Goal: Use online tool/utility: Utilize a website feature to perform a specific function

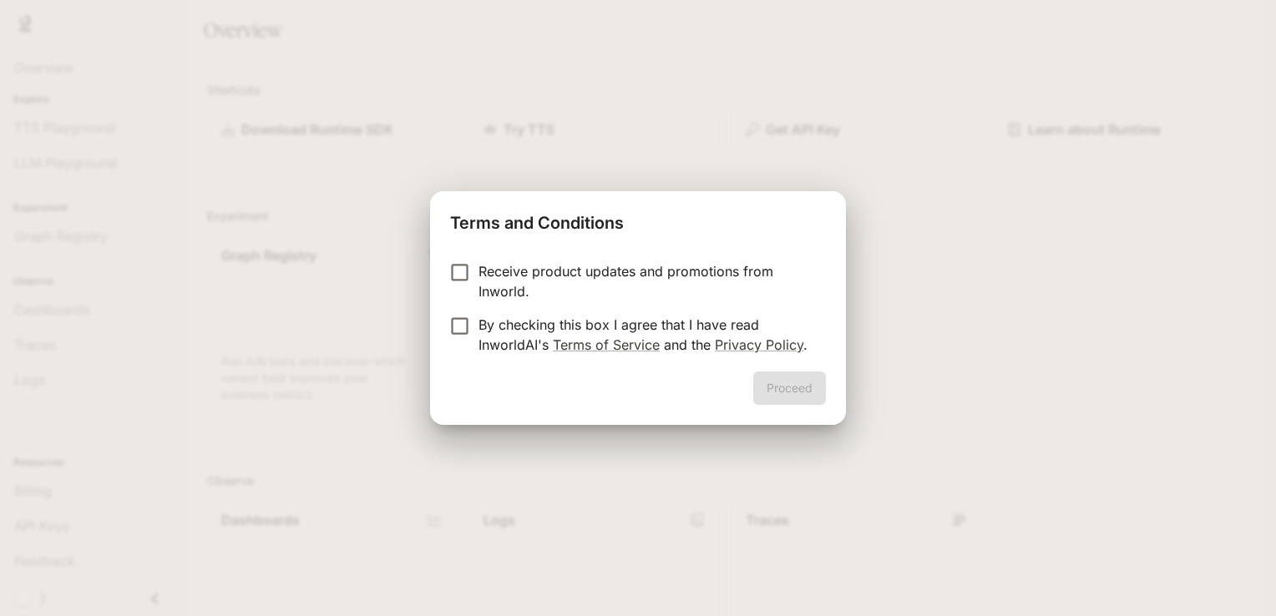
click at [515, 281] on p "Receive product updates and promotions from Inworld." at bounding box center [646, 281] width 334 height 40
click at [770, 386] on button "Proceed" at bounding box center [789, 388] width 73 height 33
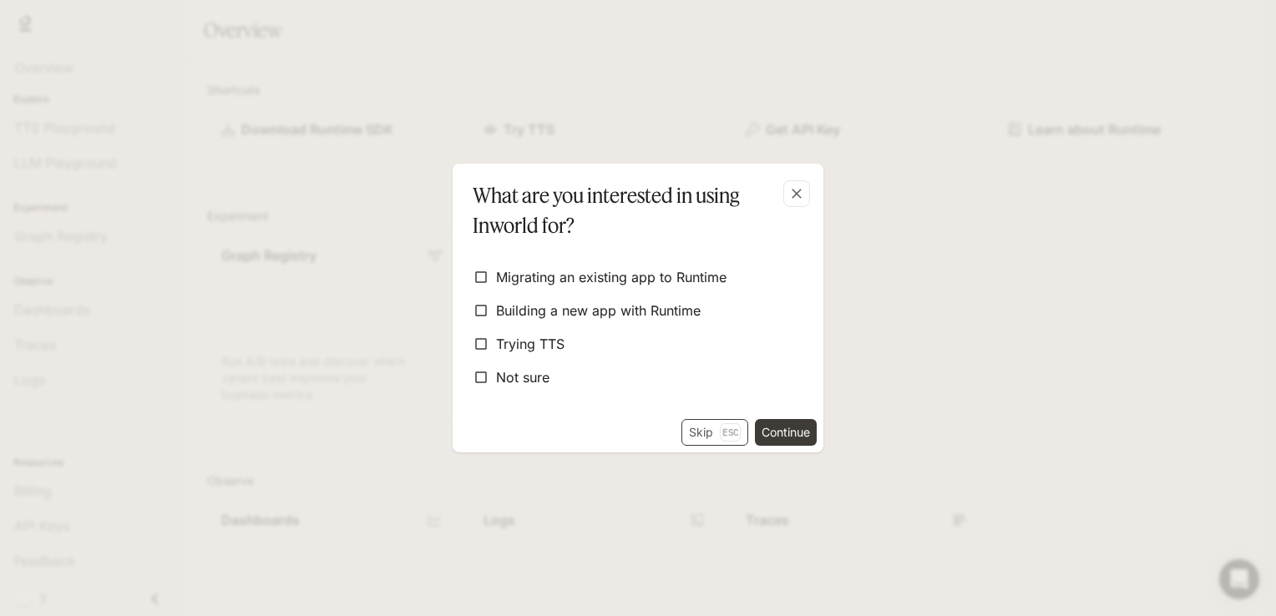
click at [722, 429] on p "Esc" at bounding box center [730, 433] width 21 height 18
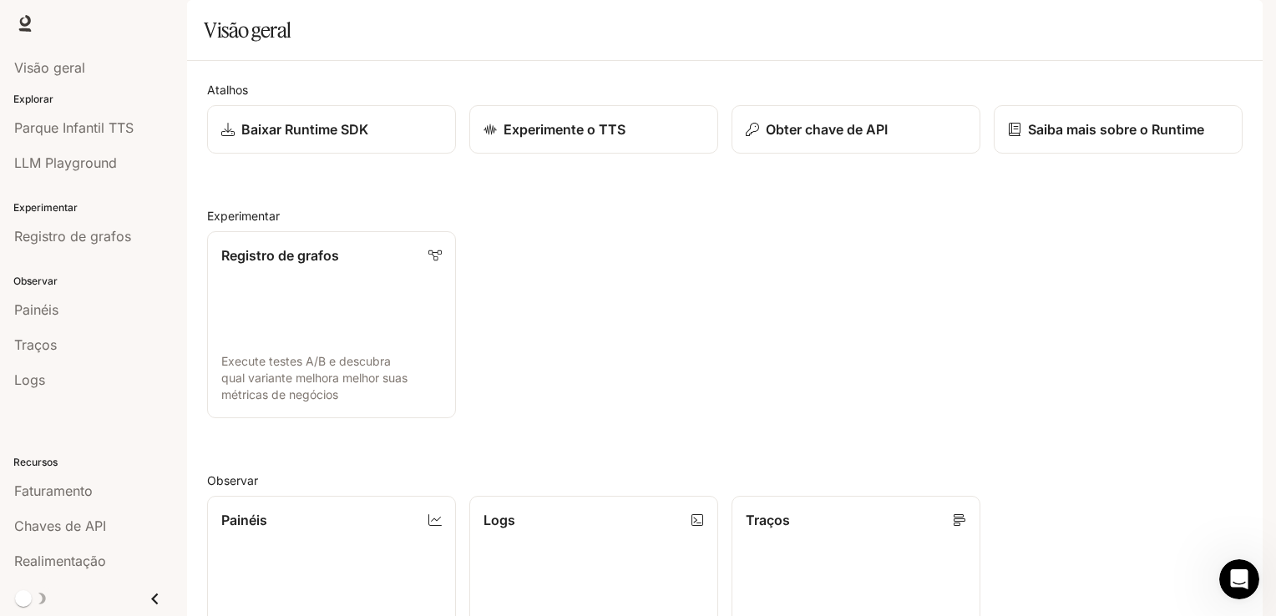
scroll to position [223, 0]
drag, startPoint x: 1266, startPoint y: 259, endPoint x: 1266, endPoint y: 293, distance: 34.3
click at [1266, 293] on div "Pular para o conteúdo principal Runtime Runtime Documentação Documentação Porta…" at bounding box center [638, 308] width 1276 height 616
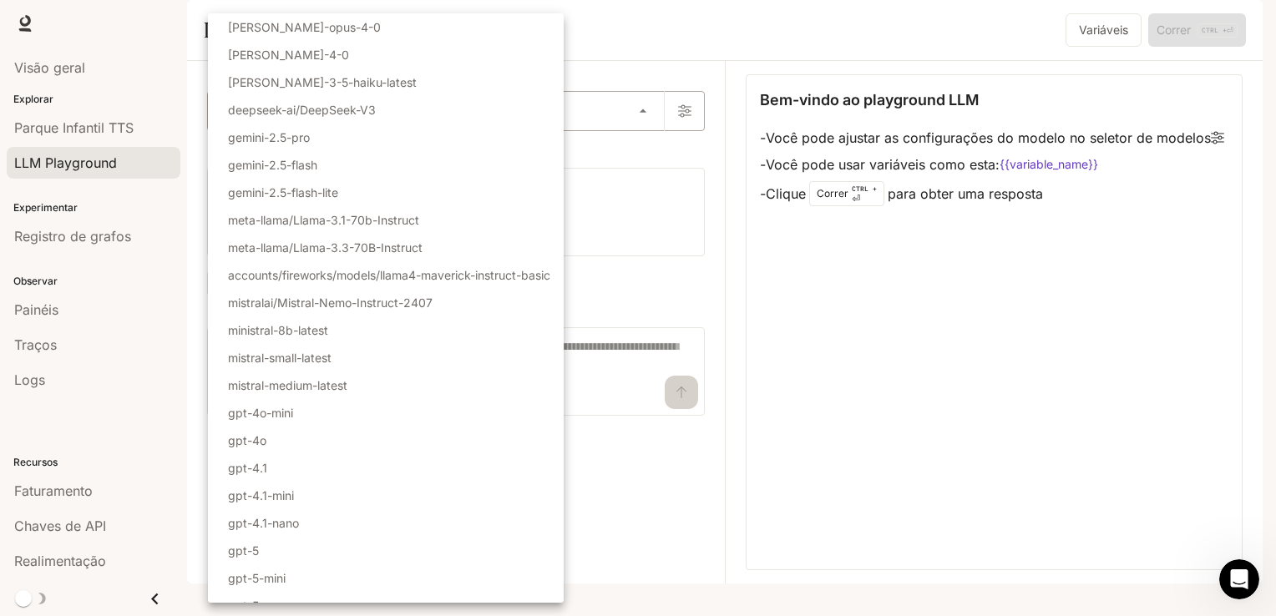
click at [588, 158] on body "Pular para o conteúdo principal Runtime Runtime Documentação Documentação Porta…" at bounding box center [638, 308] width 1276 height 616
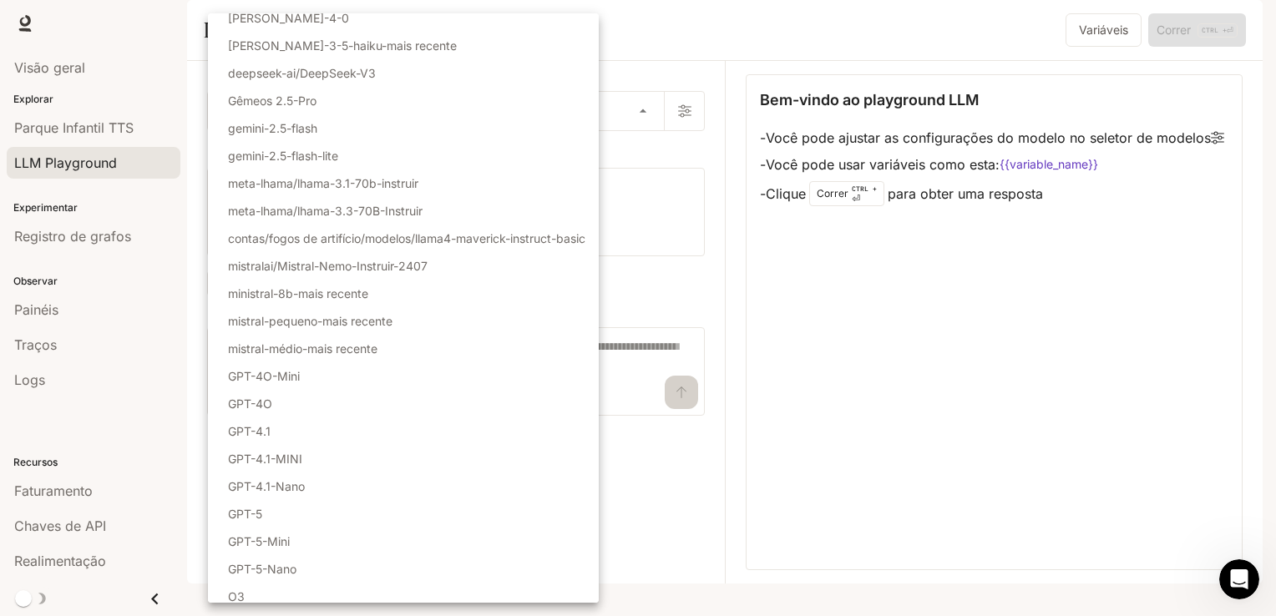
scroll to position [29, 0]
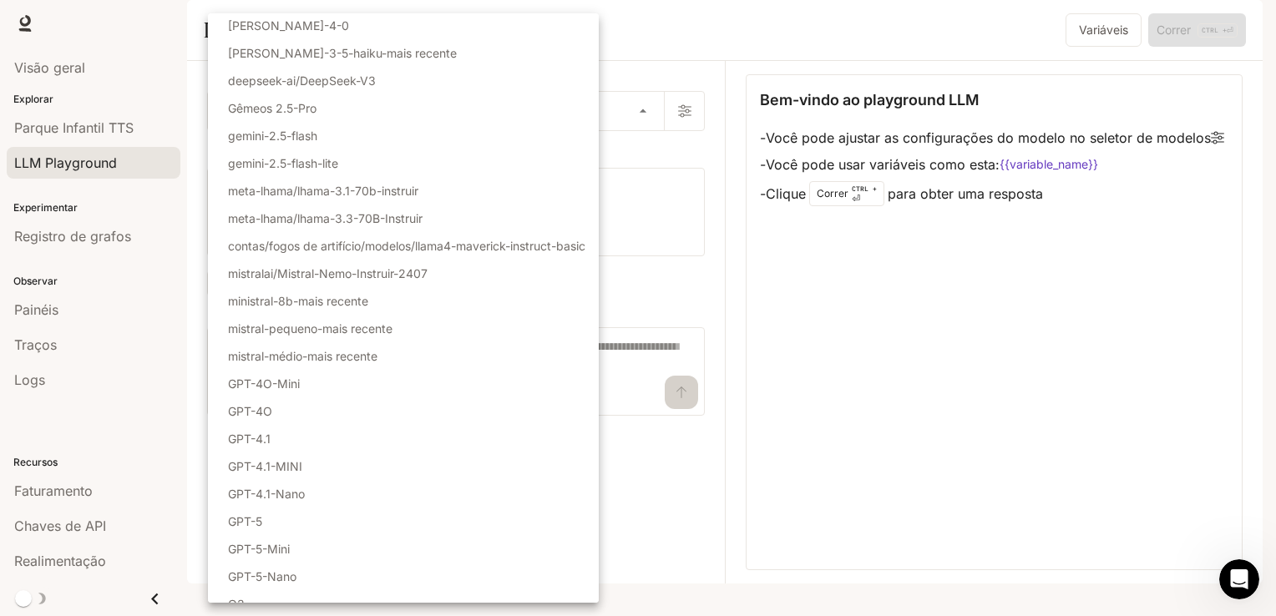
click at [668, 220] on div at bounding box center [638, 308] width 1276 height 616
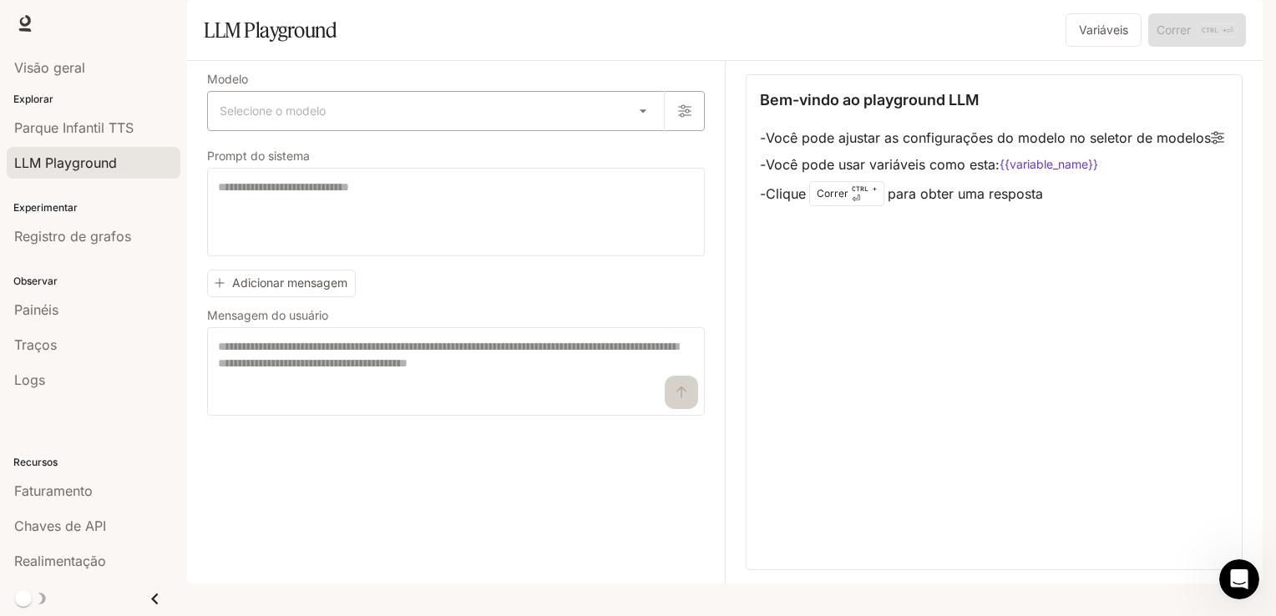
click at [535, 169] on body "Pular para o conteúdo principal Runtime Runtime Documentação Documentação Porta…" at bounding box center [638, 308] width 1276 height 616
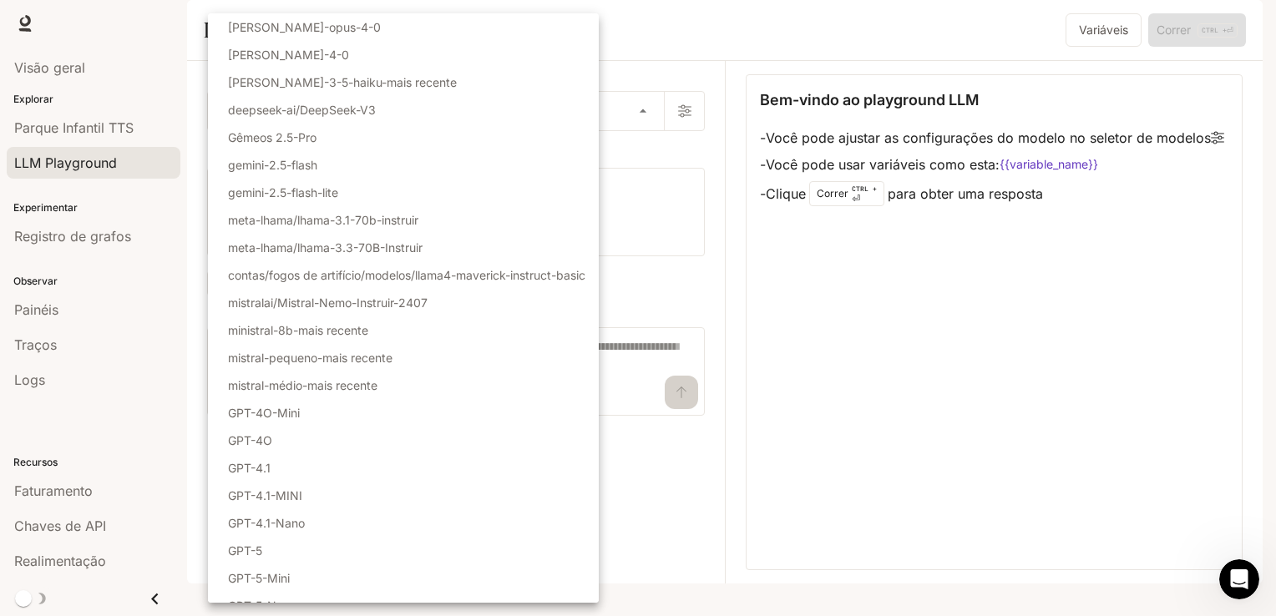
click at [440, 162] on li "gemini-2.5-flash" at bounding box center [403, 165] width 391 height 28
type input "**********"
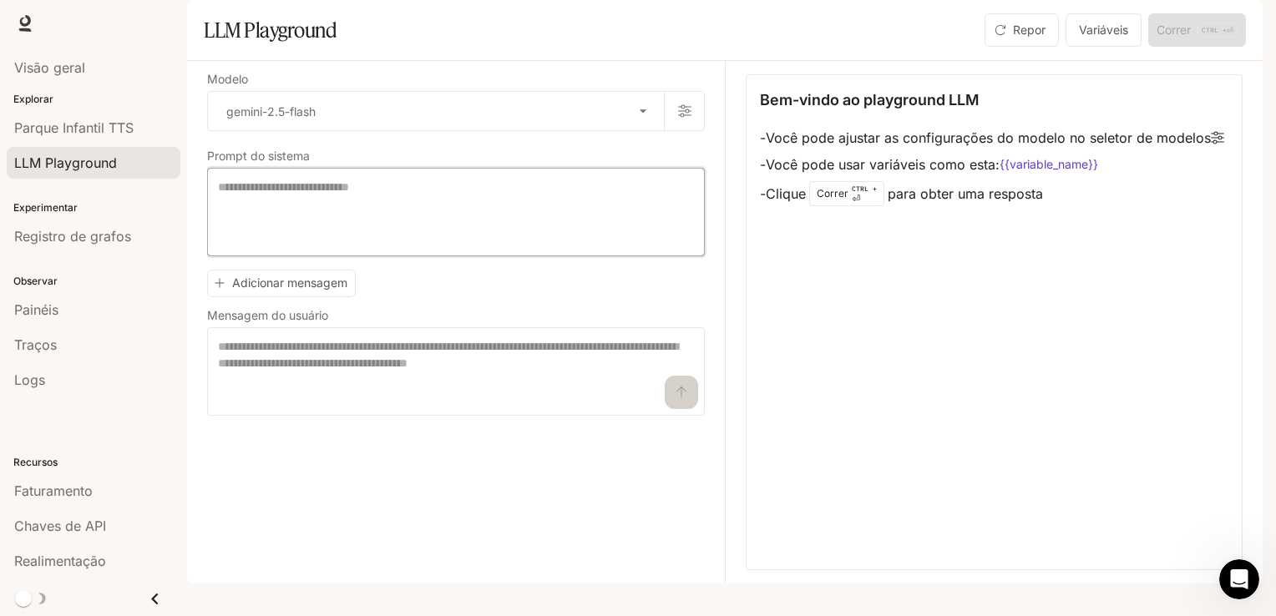
click at [451, 228] on textarea at bounding box center [456, 212] width 476 height 67
type textarea "**********"
click at [317, 405] on textarea at bounding box center [456, 371] width 476 height 67
click at [274, 405] on textarea at bounding box center [456, 371] width 476 height 67
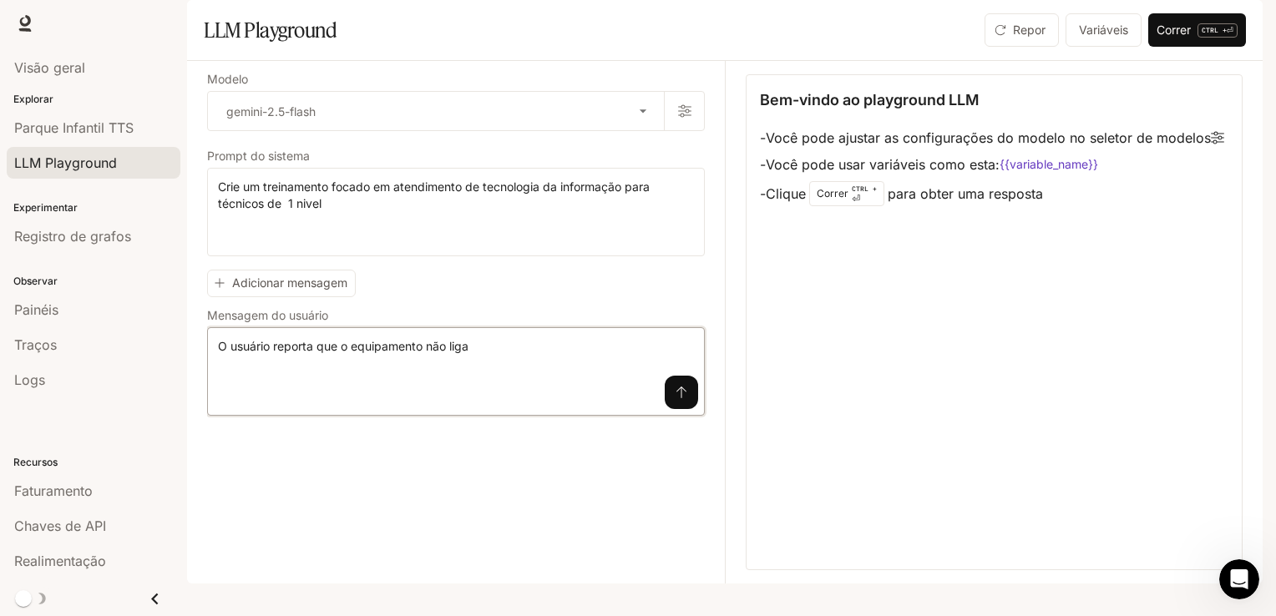
type textarea "**********"
click at [680, 399] on icon "submit" at bounding box center [681, 392] width 13 height 13
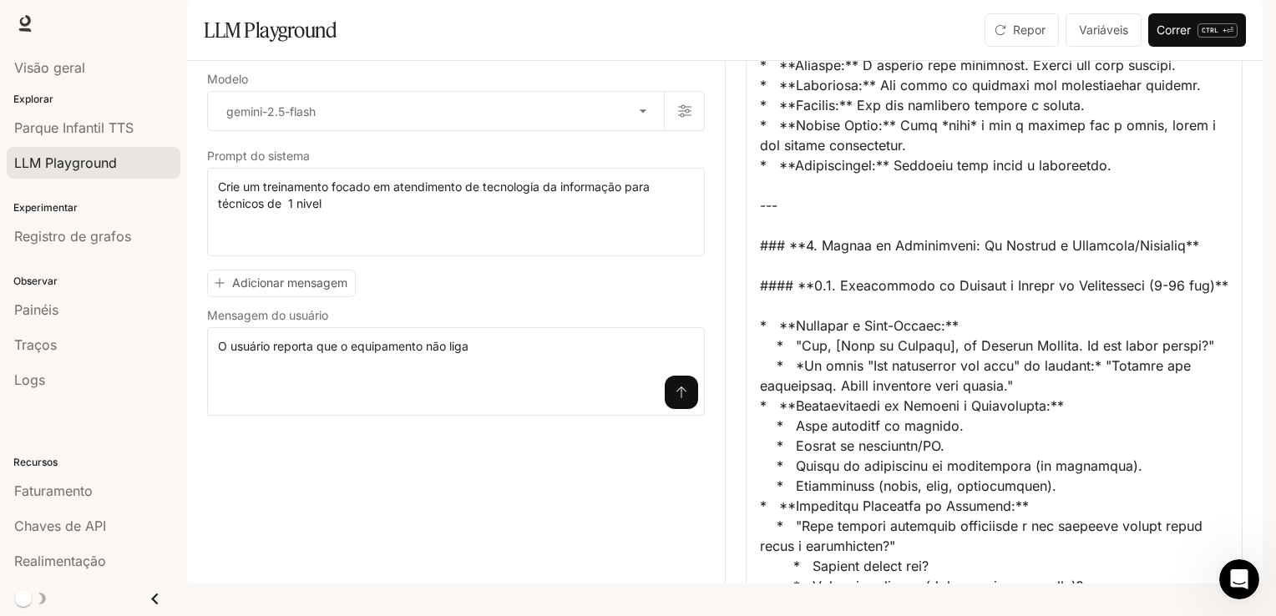
scroll to position [458, 0]
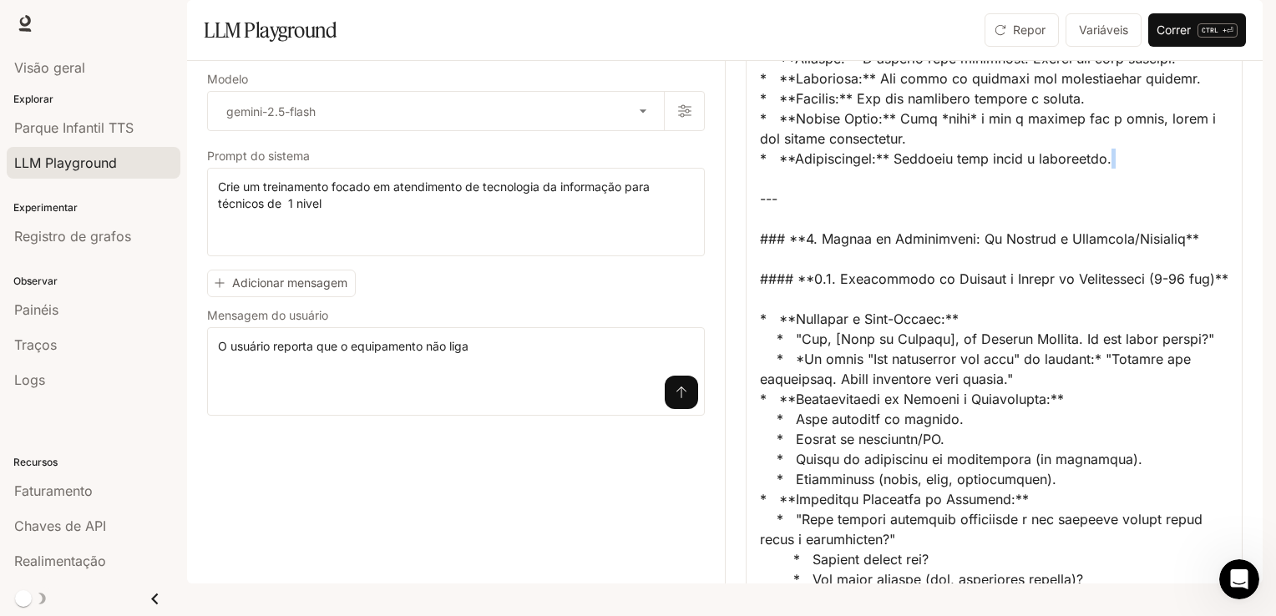
drag, startPoint x: 1223, startPoint y: 194, endPoint x: 1221, endPoint y: 220, distance: 25.9
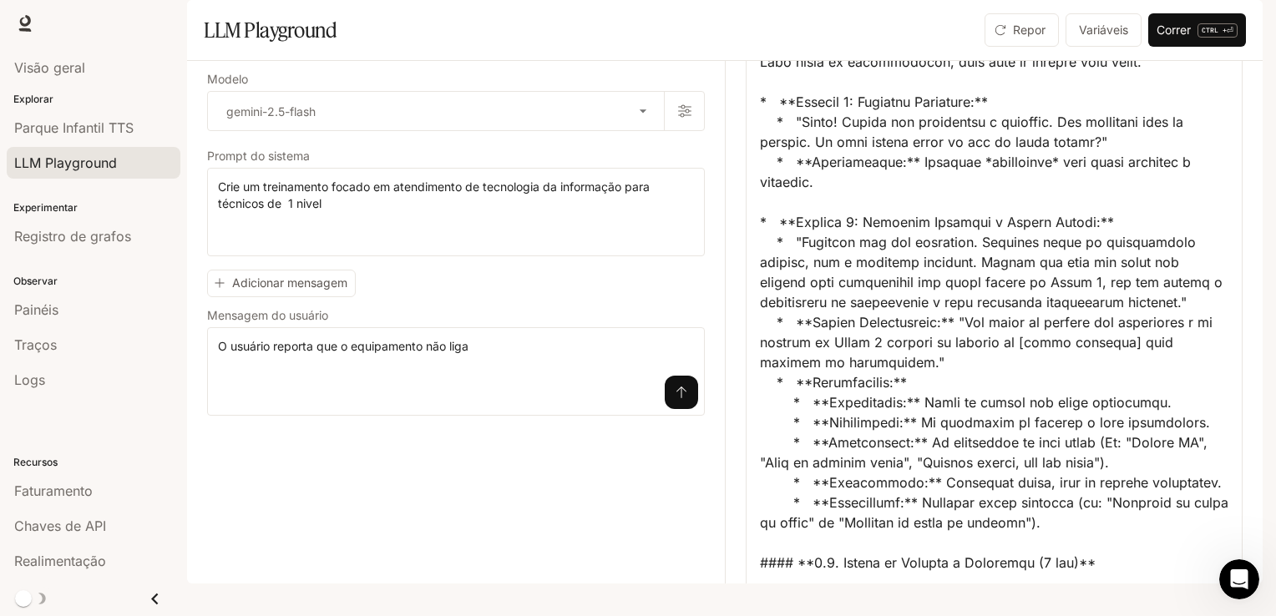
scroll to position [4095, 0]
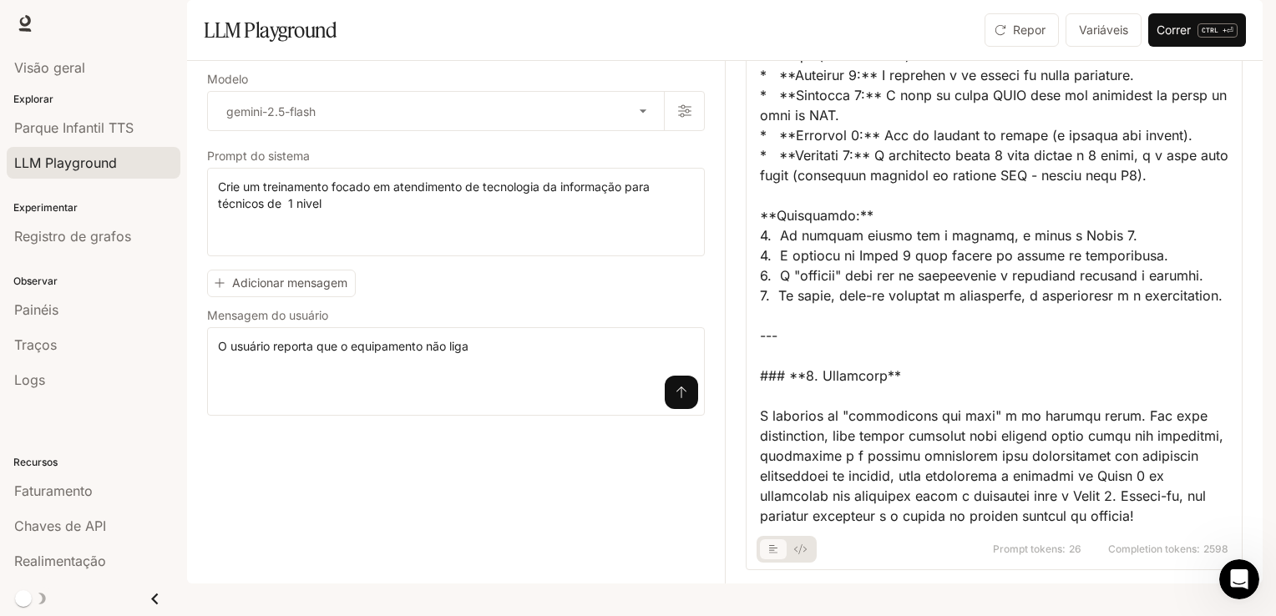
drag, startPoint x: 1233, startPoint y: 312, endPoint x: 0, endPoint y: 22, distance: 1266.7
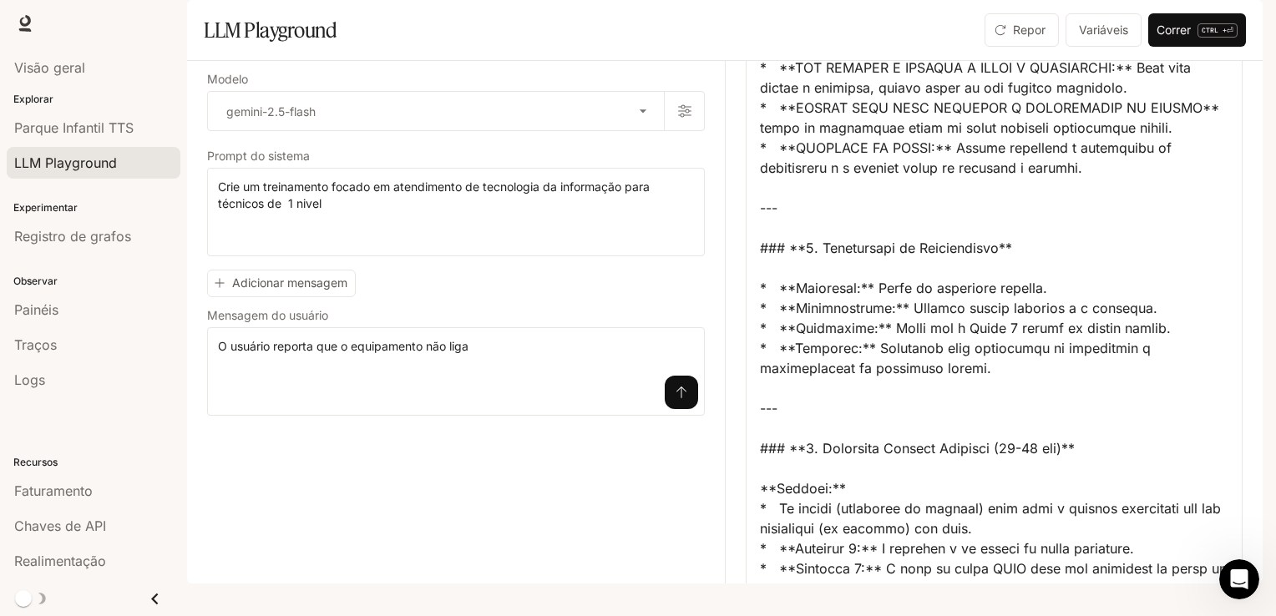
scroll to position [1840, 0]
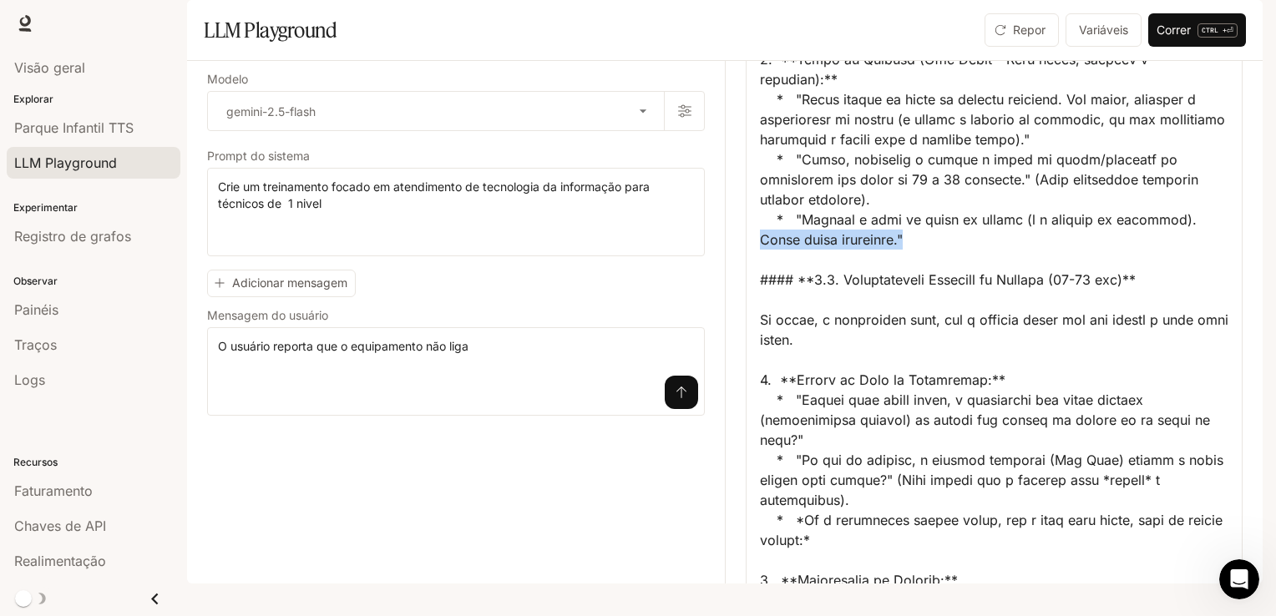
drag, startPoint x: 1243, startPoint y: 316, endPoint x: 1245, endPoint y: 296, distance: 20.1
click at [1245, 296] on div "**********" at bounding box center [725, 322] width 1076 height 523
drag, startPoint x: 1245, startPoint y: 296, endPoint x: 1160, endPoint y: 288, distance: 84.7
click at [1160, 288] on div at bounding box center [994, 450] width 469 height 4370
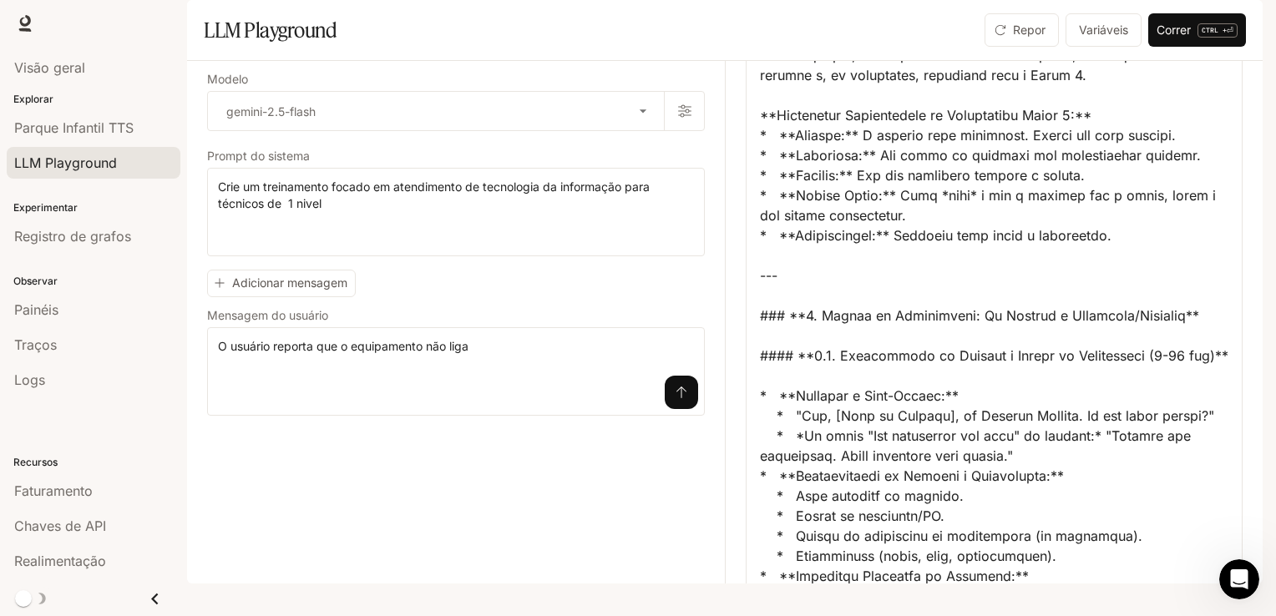
scroll to position [368, 0]
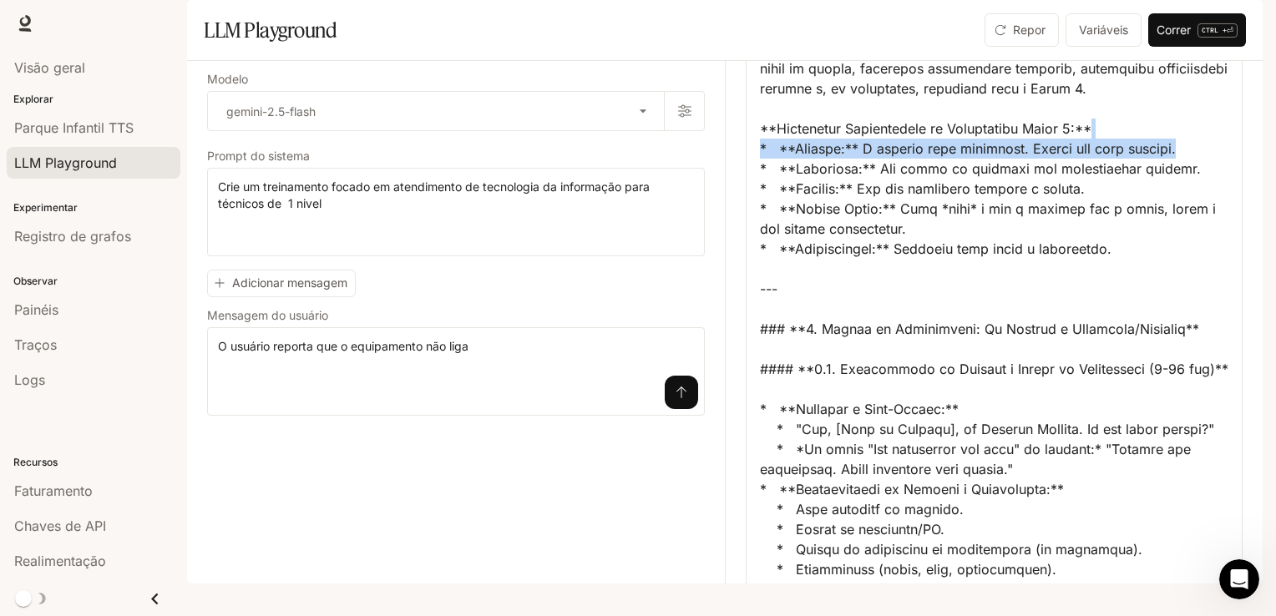
drag, startPoint x: 1225, startPoint y: 192, endPoint x: 1225, endPoint y: 180, distance: 11.7
drag, startPoint x: 1225, startPoint y: 180, endPoint x: 1106, endPoint y: 183, distance: 119.5
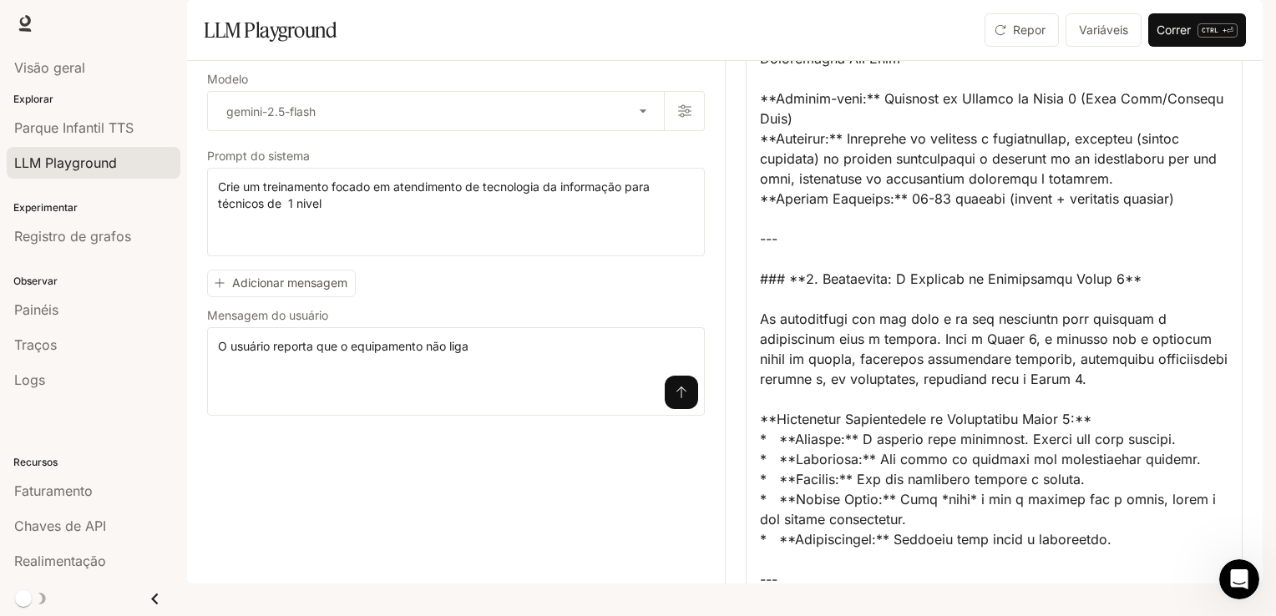
scroll to position [0, 0]
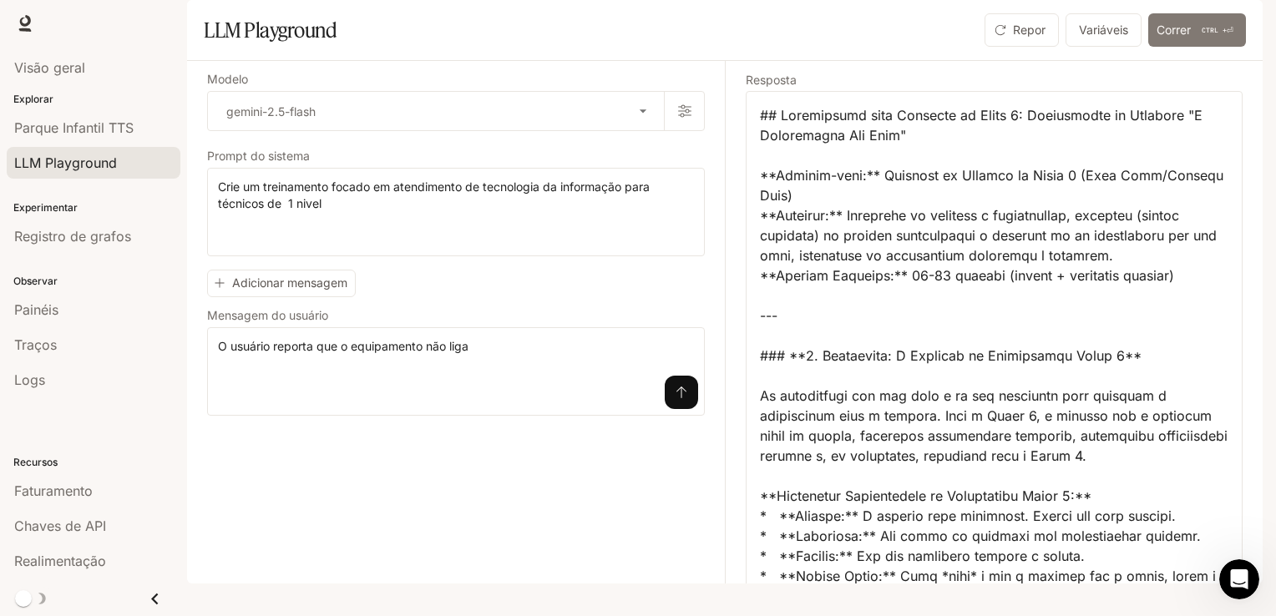
click at [1170, 41] on font "Correr" at bounding box center [1174, 30] width 34 height 21
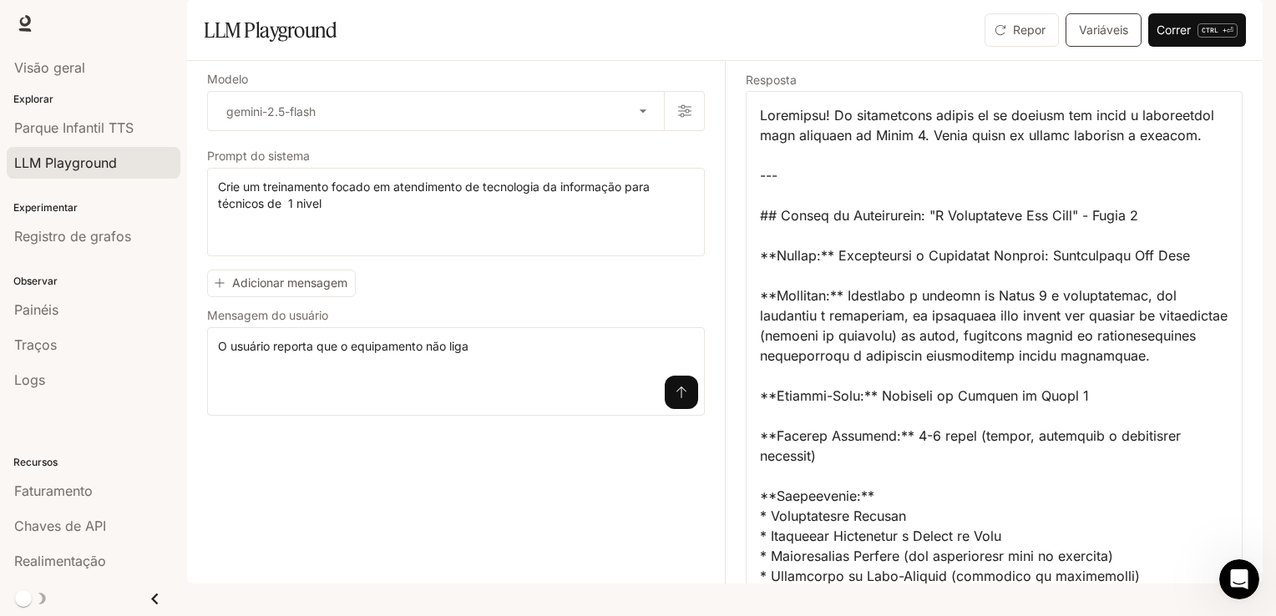
click at [1068, 47] on button "Variáveis" at bounding box center [1104, 29] width 76 height 33
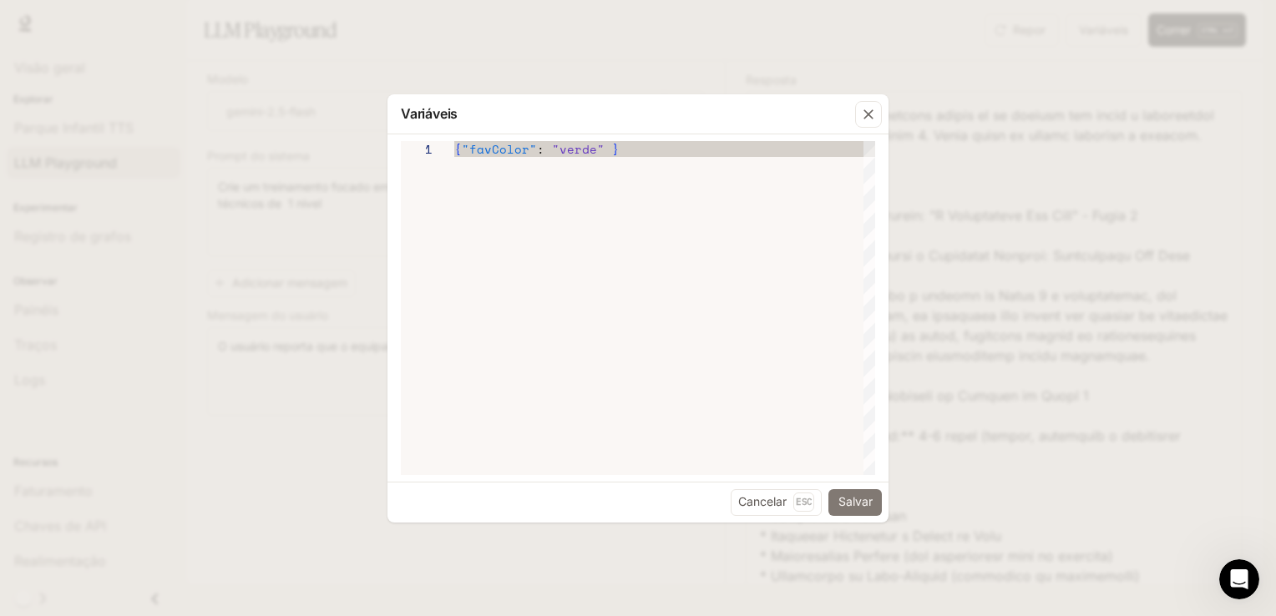
click at [840, 494] on button "Salvar" at bounding box center [855, 503] width 53 height 27
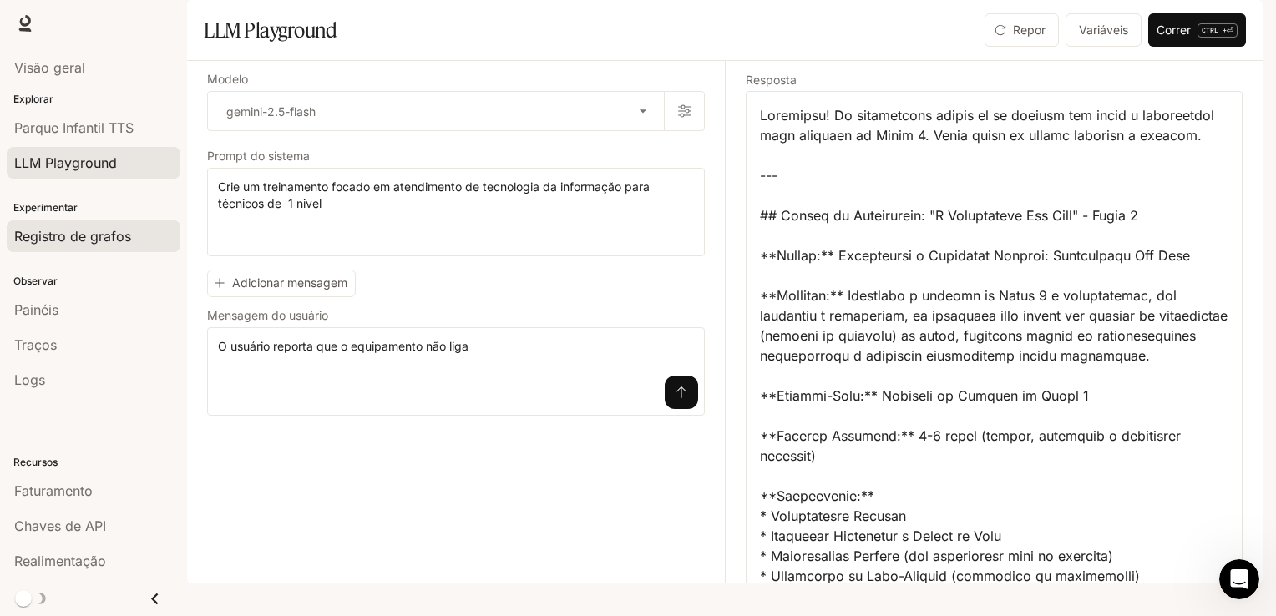
click at [128, 242] on span "Registro de grafos" at bounding box center [72, 236] width 117 height 20
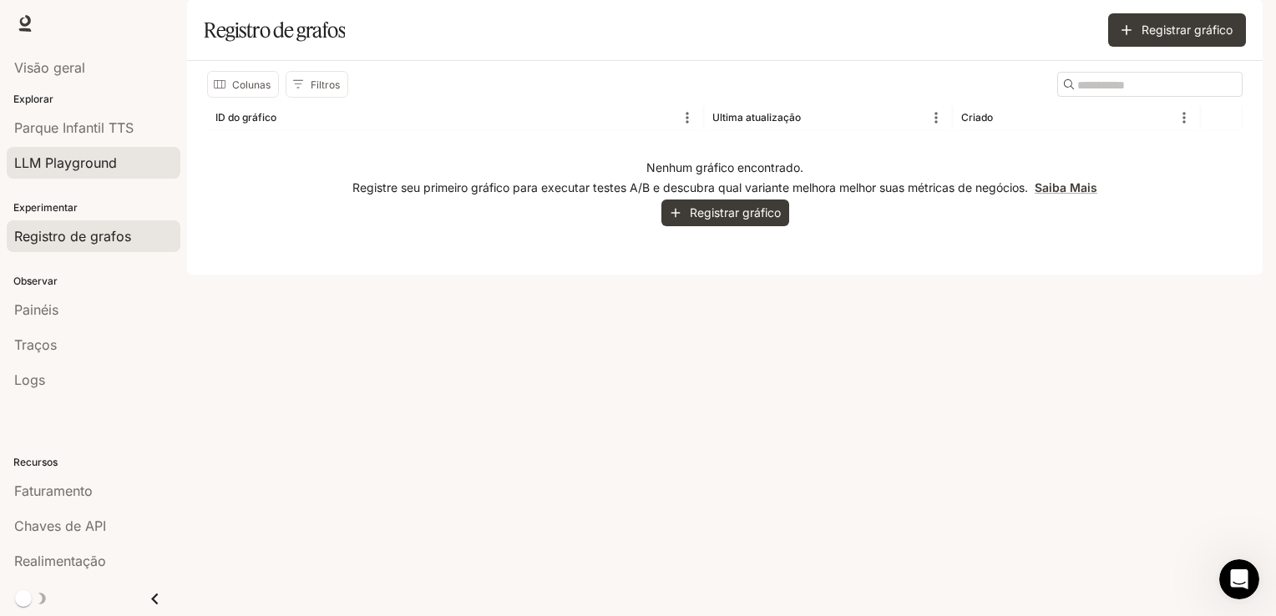
click at [116, 170] on span "LLM Playground" at bounding box center [65, 163] width 103 height 20
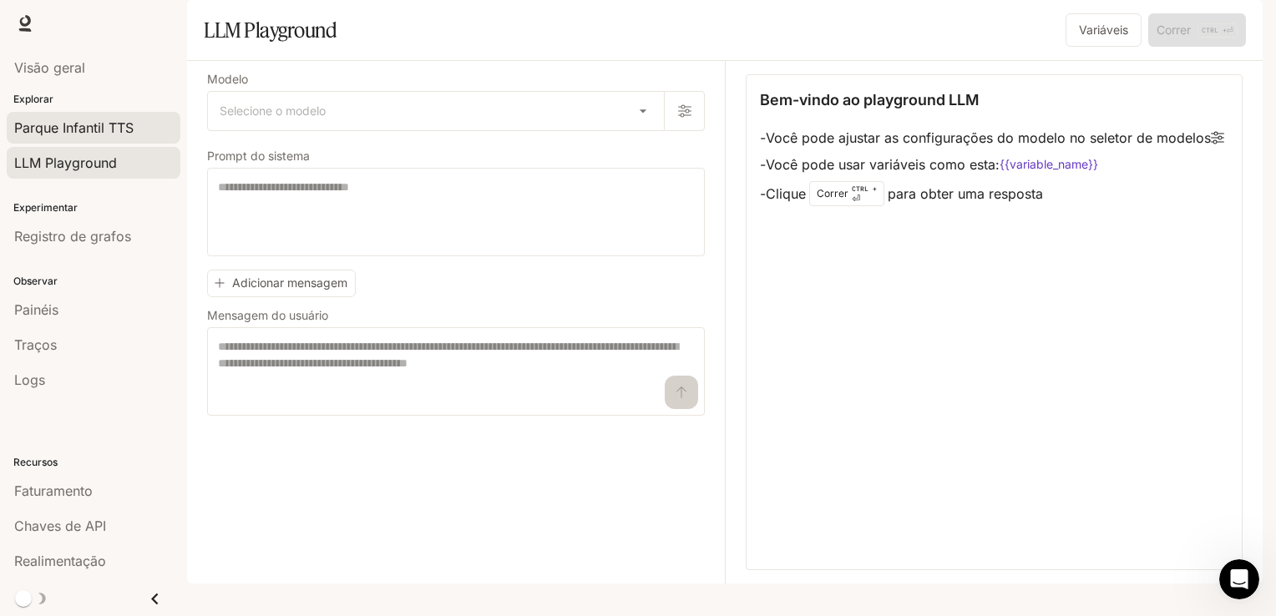
click at [109, 141] on link "Parque Infantil TTS" at bounding box center [94, 128] width 174 height 32
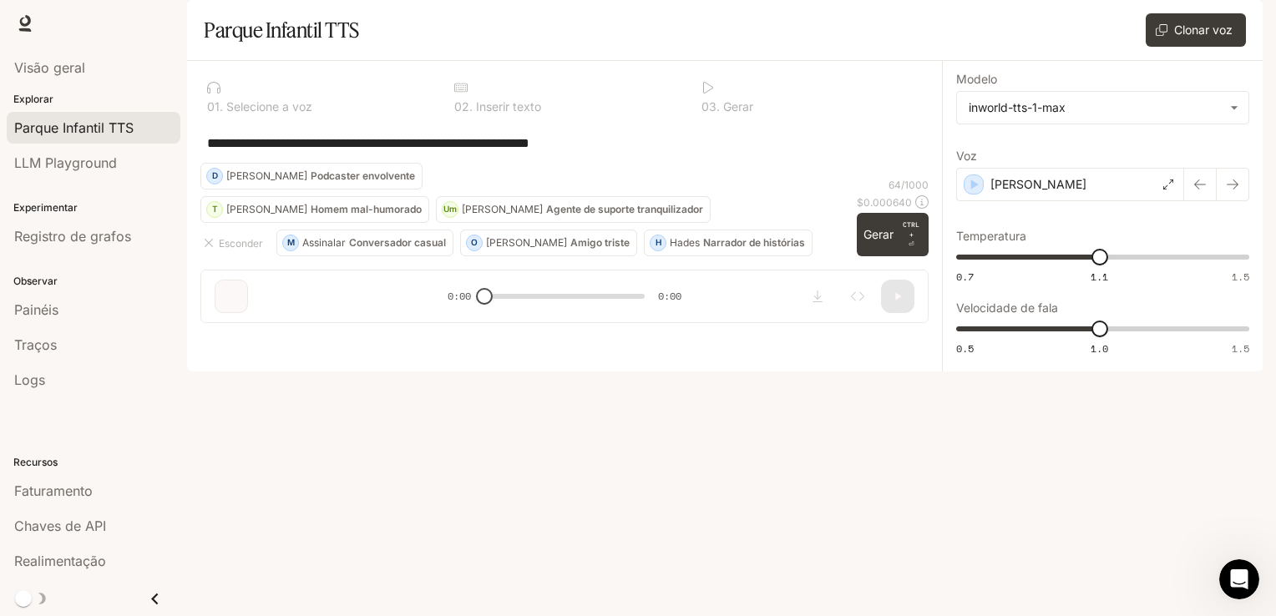
click at [327, 163] on div "**********" at bounding box center [564, 143] width 728 height 40
click at [354, 163] on div "**********" at bounding box center [564, 143] width 715 height 40
click at [370, 215] on p "Homem mal-humorado" at bounding box center [366, 210] width 111 height 10
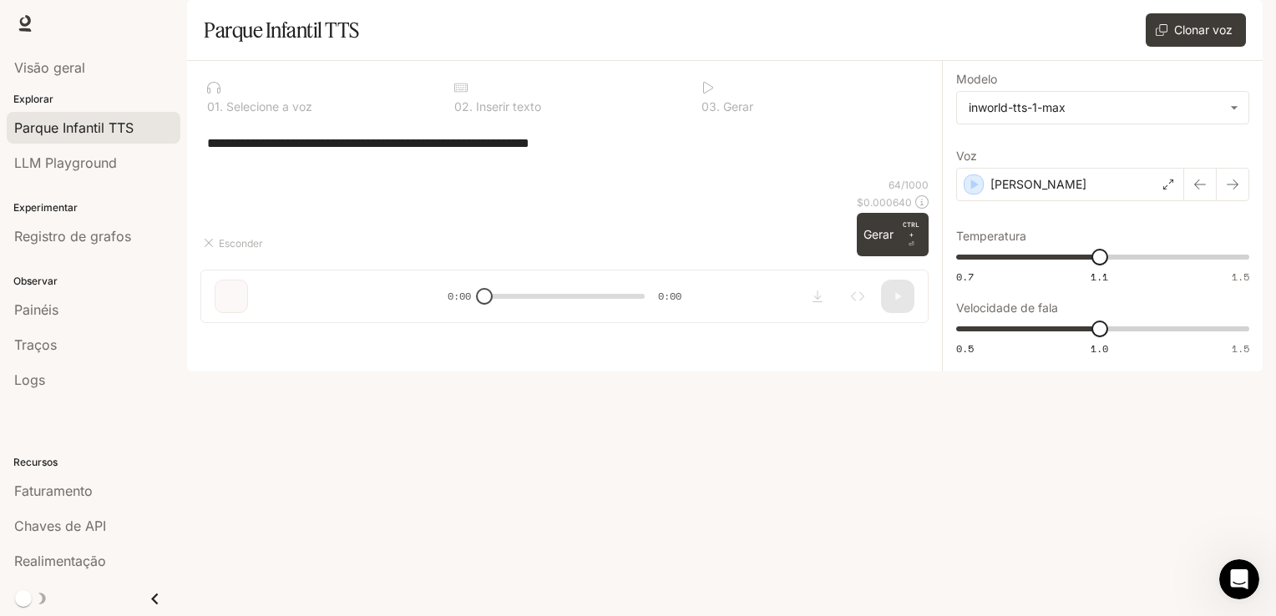
type textarea "**********"
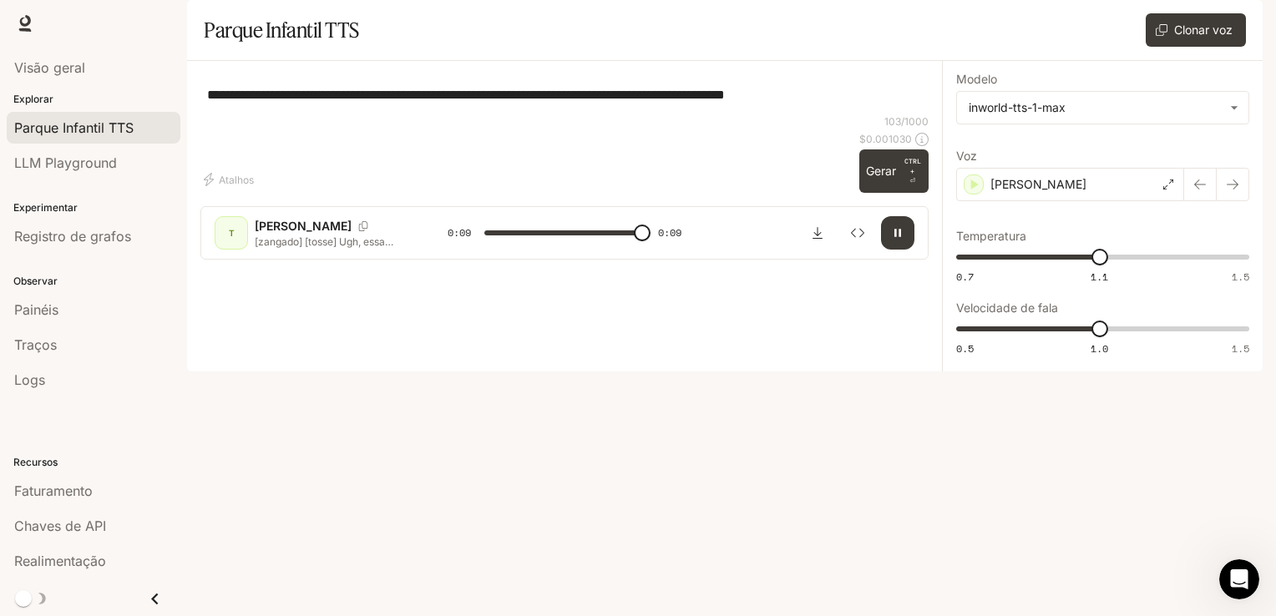
type input "*"
click at [145, 597] on icon "Fechar gaveta" at bounding box center [155, 599] width 23 height 23
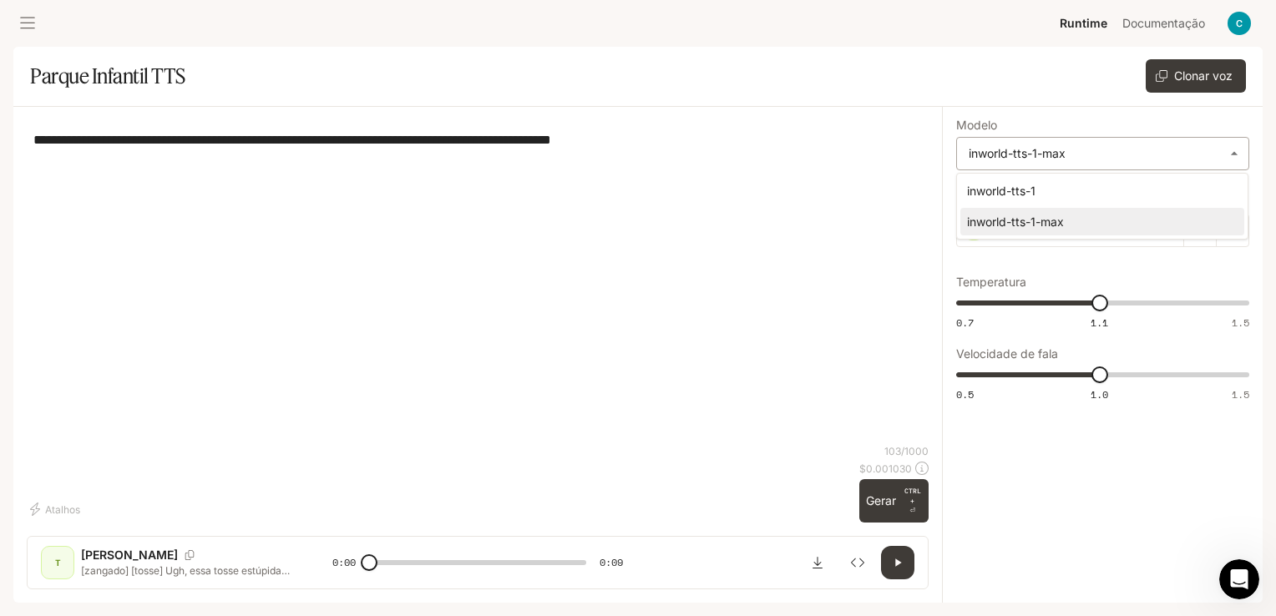
click at [1128, 137] on body "**********" at bounding box center [638, 308] width 1276 height 616
click at [1128, 137] on div at bounding box center [638, 308] width 1276 height 616
click at [1113, 227] on div "[PERSON_NAME]" at bounding box center [1070, 230] width 228 height 33
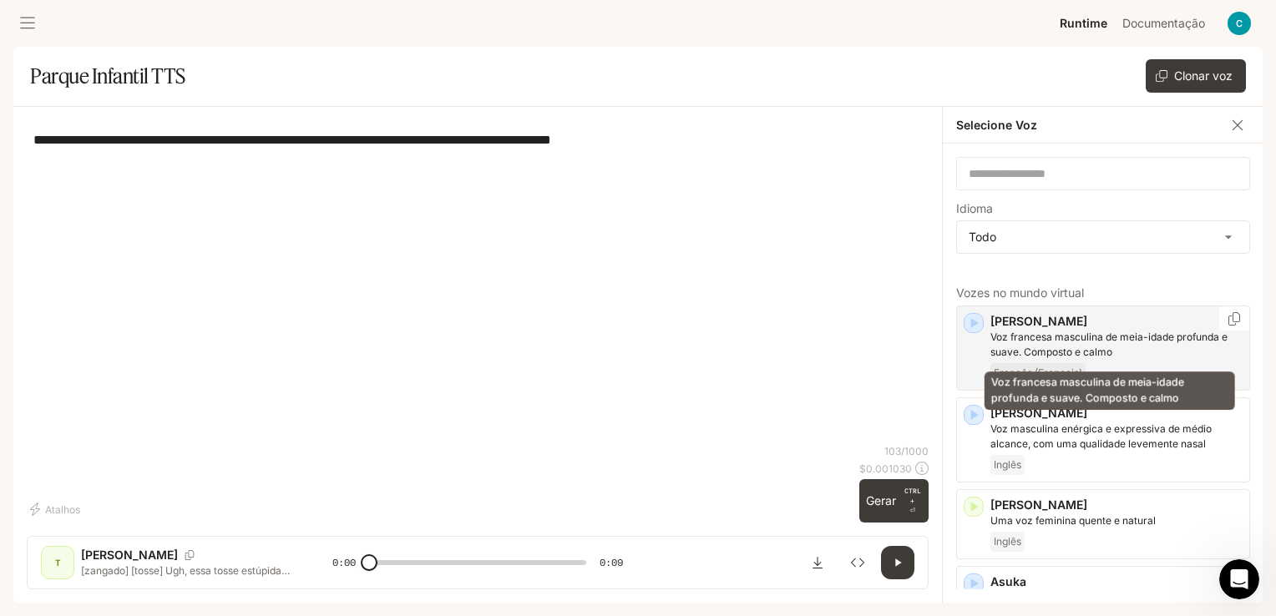
click at [1053, 342] on p "Voz francesa masculina de meia-idade profunda e suave. Composto e calmo" at bounding box center [1117, 345] width 252 height 30
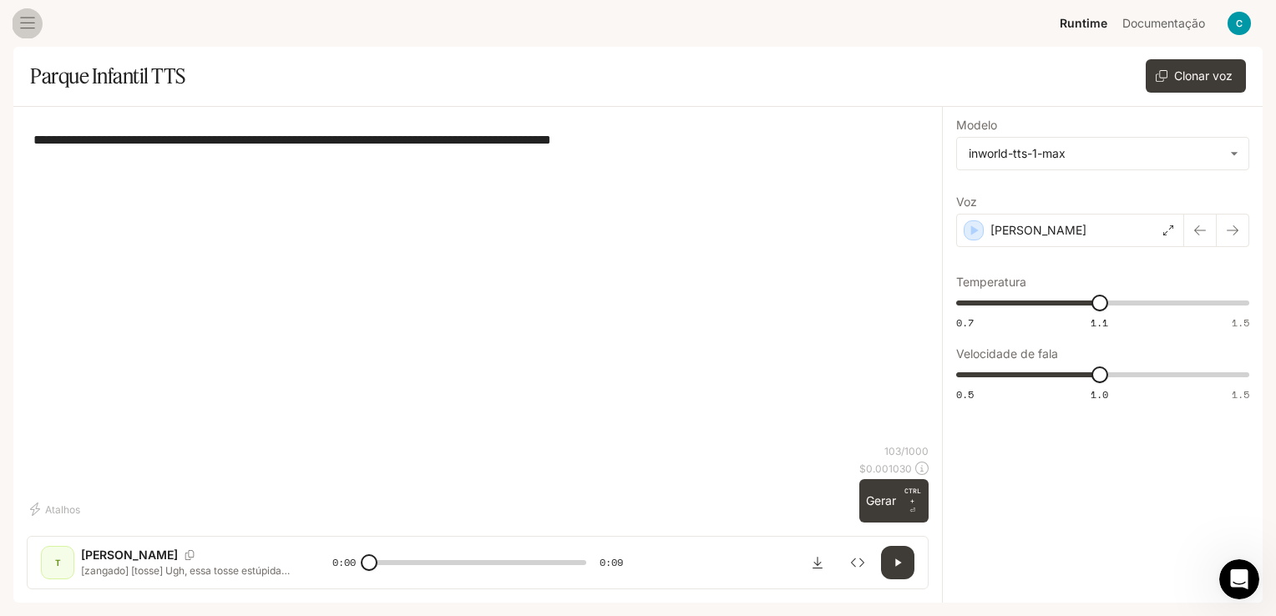
click at [22, 22] on icon "gaveta aberta" at bounding box center [27, 24] width 15 height 12
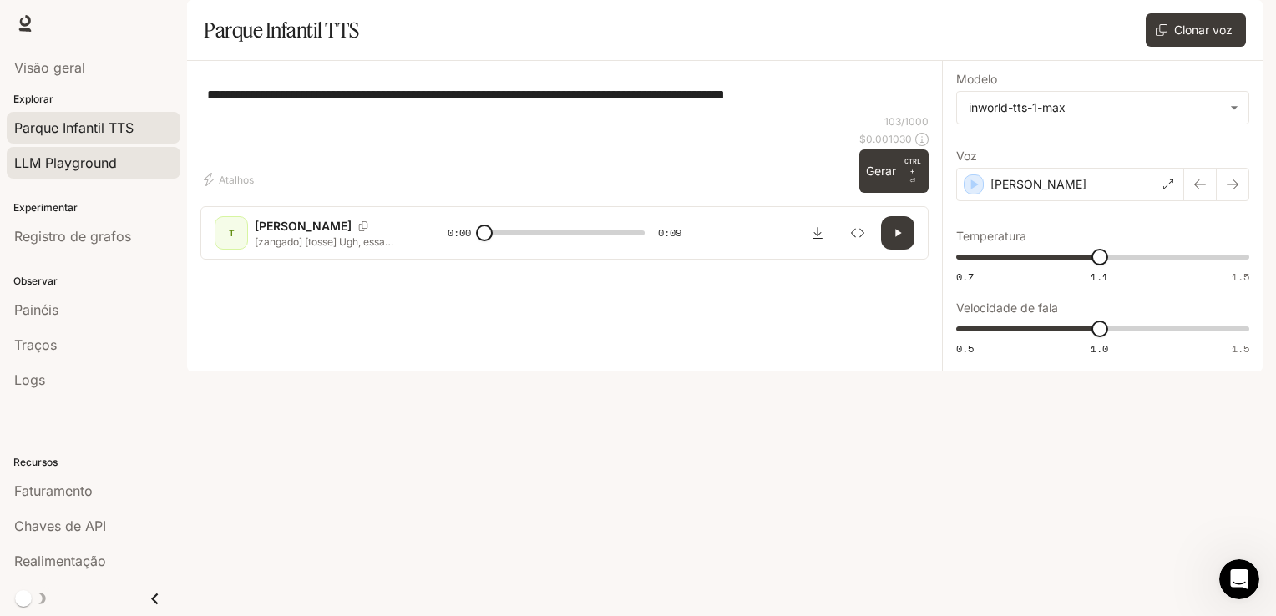
click at [63, 154] on span "LLM Playground" at bounding box center [65, 163] width 103 height 20
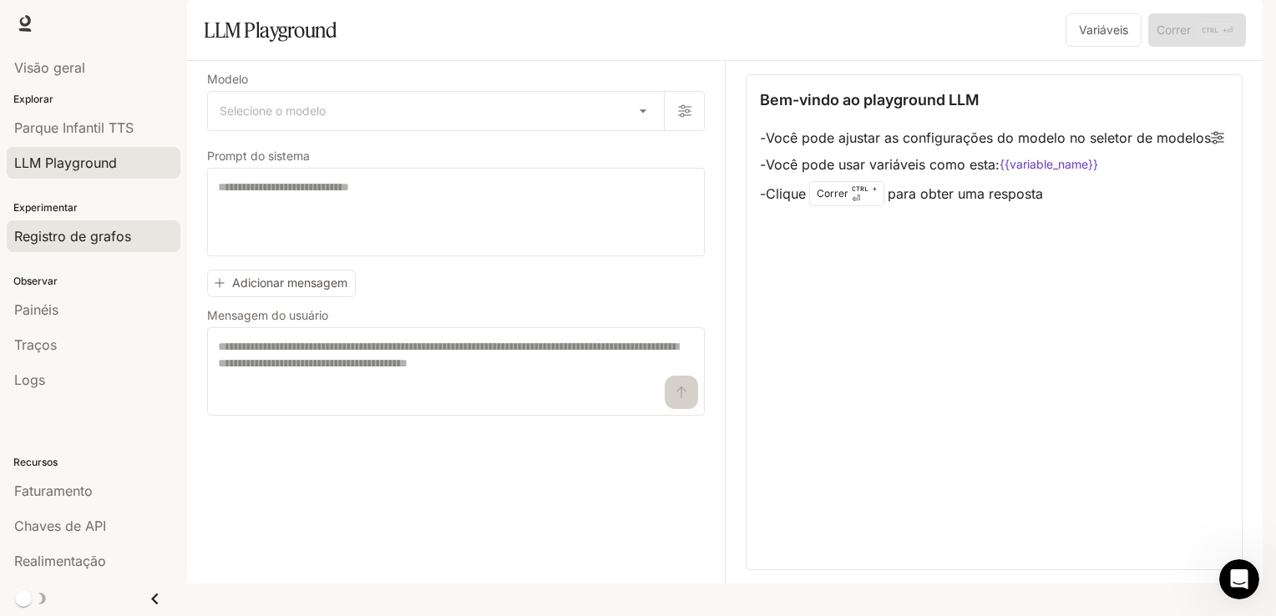
click at [70, 242] on span "Registro de grafos" at bounding box center [72, 236] width 117 height 20
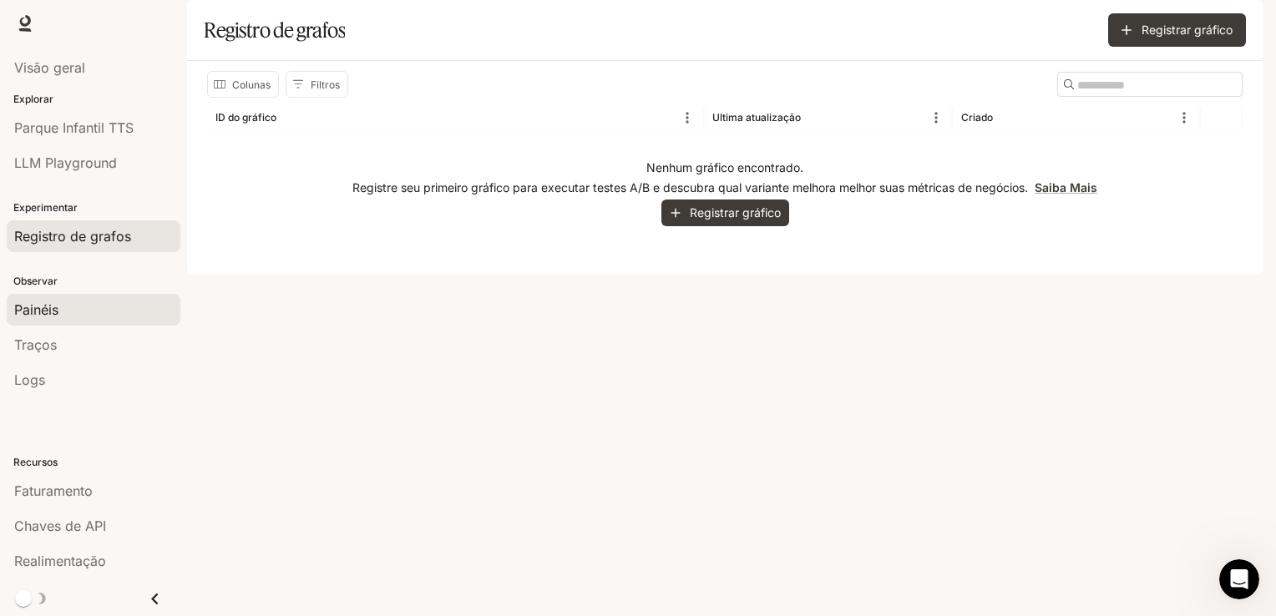
click at [53, 307] on span "Painéis" at bounding box center [36, 310] width 44 height 20
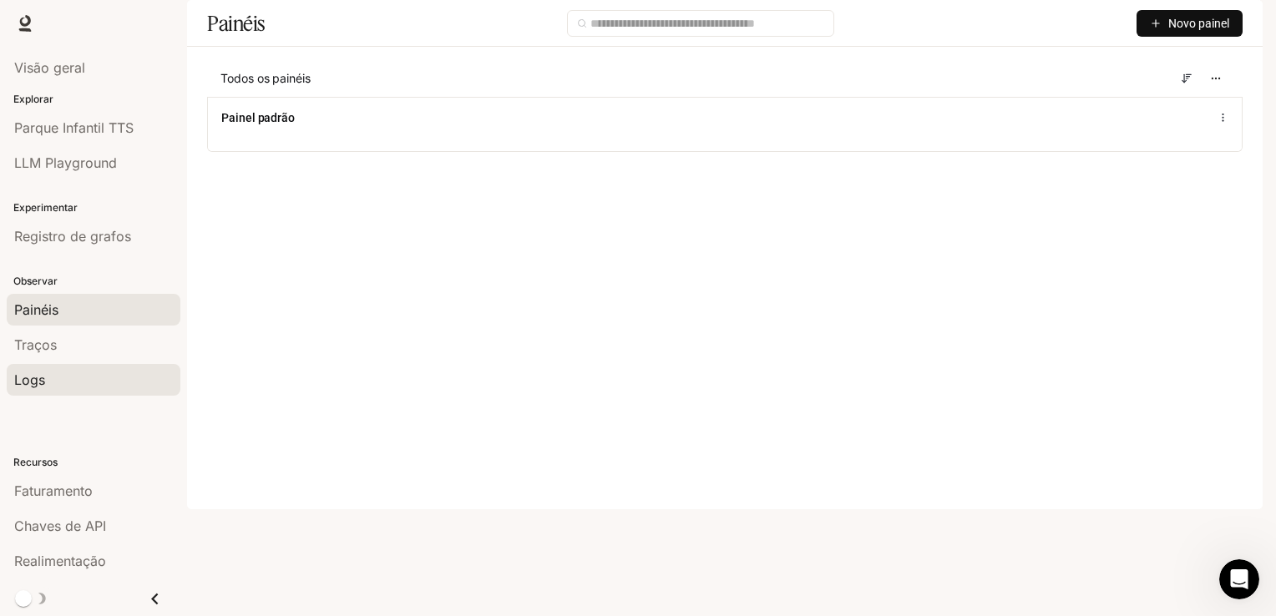
click at [55, 374] on div "Logs" at bounding box center [93, 380] width 159 height 20
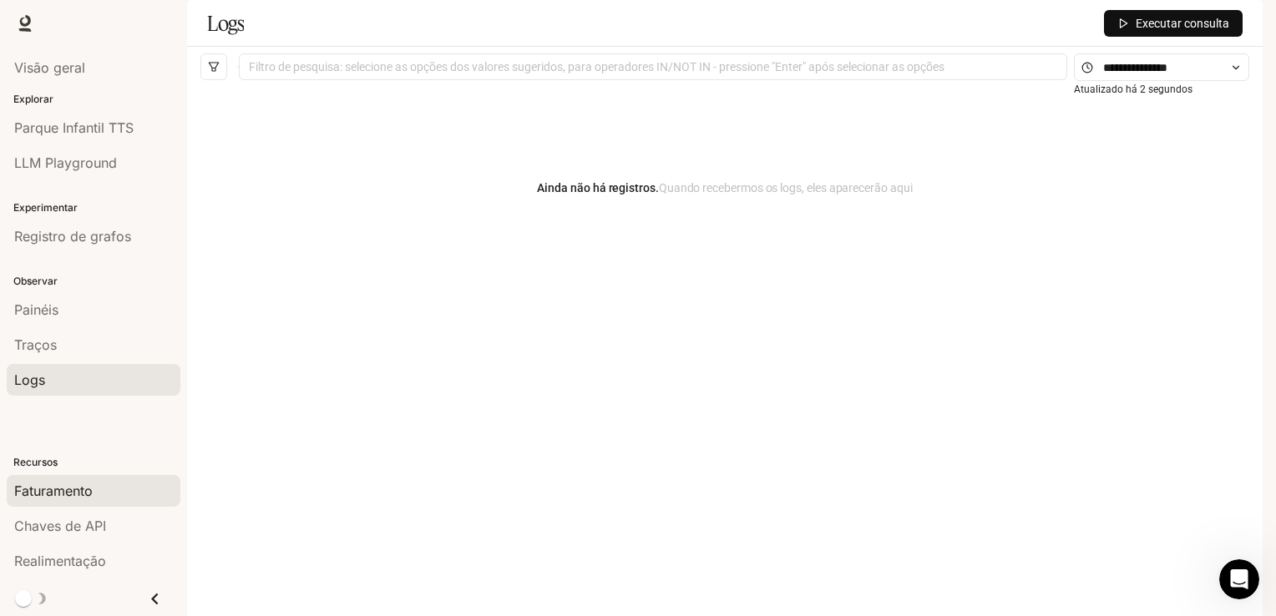
click at [76, 487] on span "Faturamento" at bounding box center [53, 491] width 79 height 20
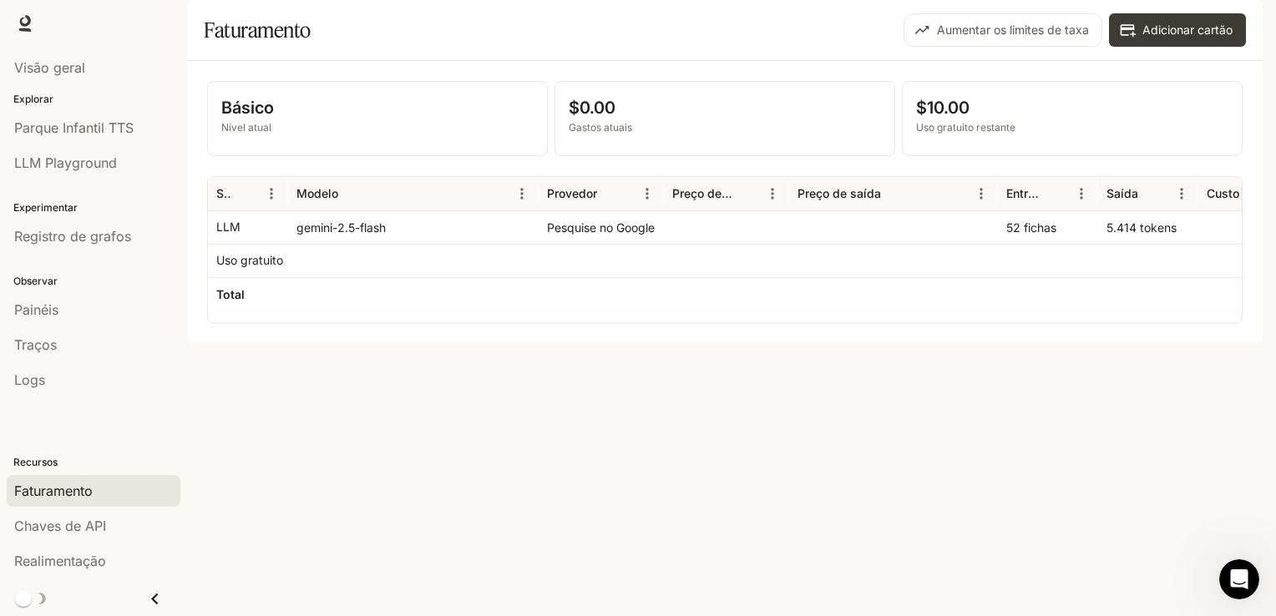
click at [561, 244] on div "Pesquise no Google" at bounding box center [601, 227] width 125 height 33
drag, startPoint x: 561, startPoint y: 283, endPoint x: 437, endPoint y: 277, distance: 123.8
click at [437, 244] on div "gemini-2.5-flash" at bounding box center [413, 227] width 251 height 33
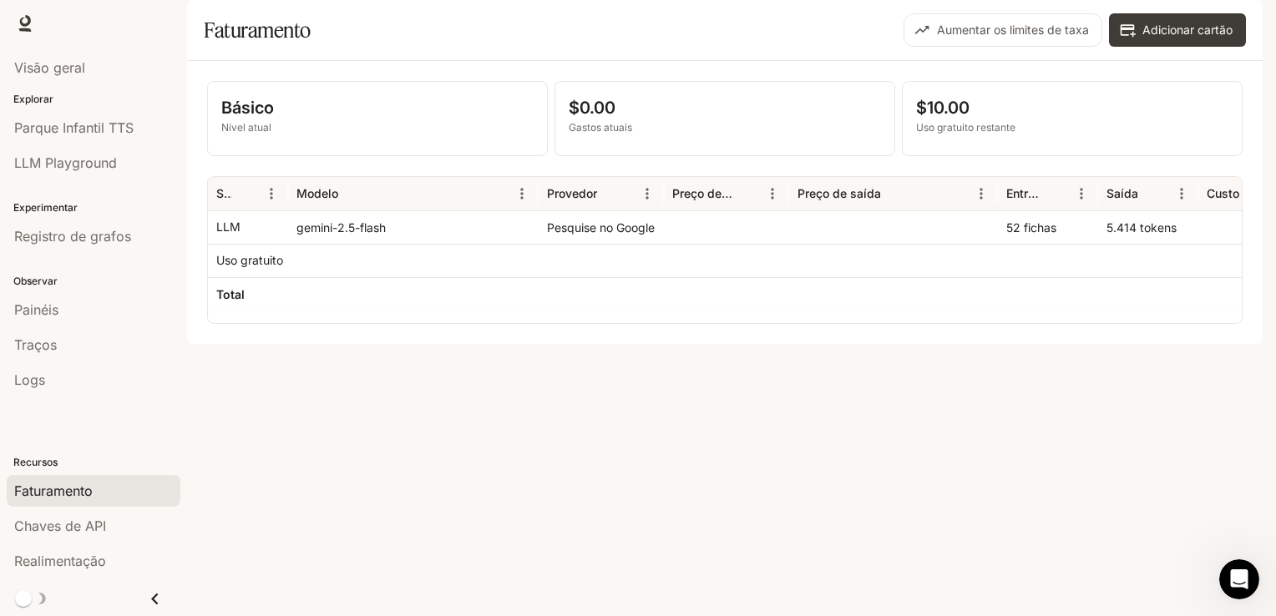
click at [437, 244] on div "gemini-2.5-flash" at bounding box center [413, 227] width 251 height 33
click at [306, 244] on div "gemini-2.5-flash" at bounding box center [413, 227] width 251 height 33
click at [300, 277] on div at bounding box center [413, 260] width 251 height 33
click at [297, 311] on div at bounding box center [413, 293] width 251 height 33
click at [90, 525] on span "Chaves de API" at bounding box center [60, 526] width 92 height 20
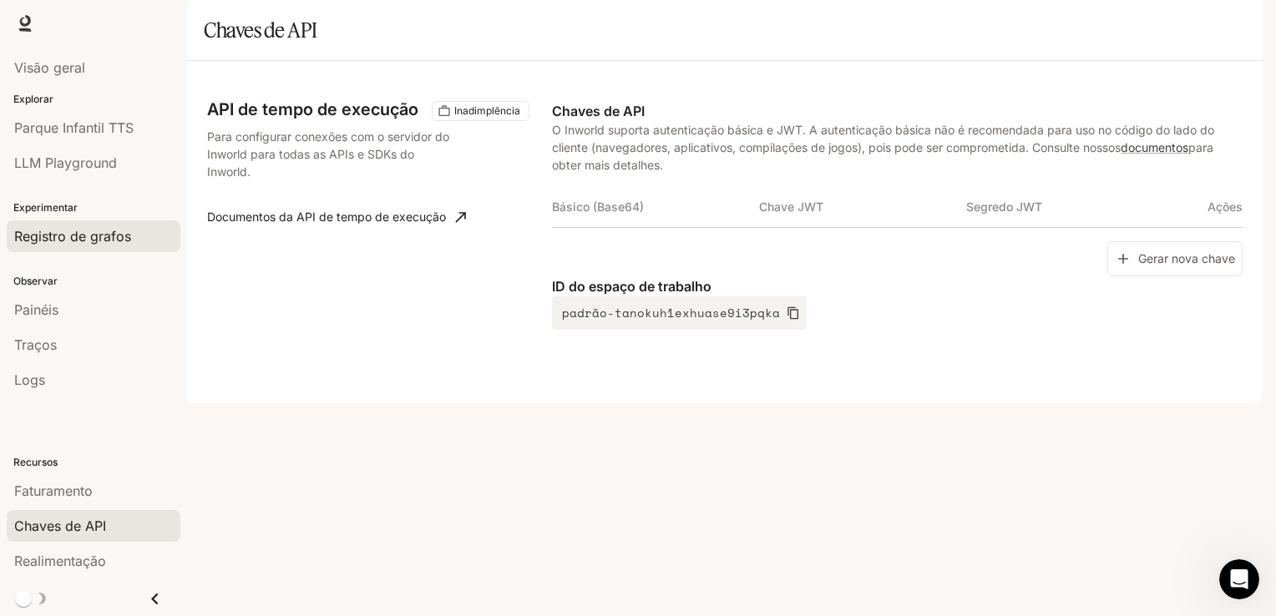
click at [104, 250] on link "Registro de grafos" at bounding box center [94, 237] width 174 height 32
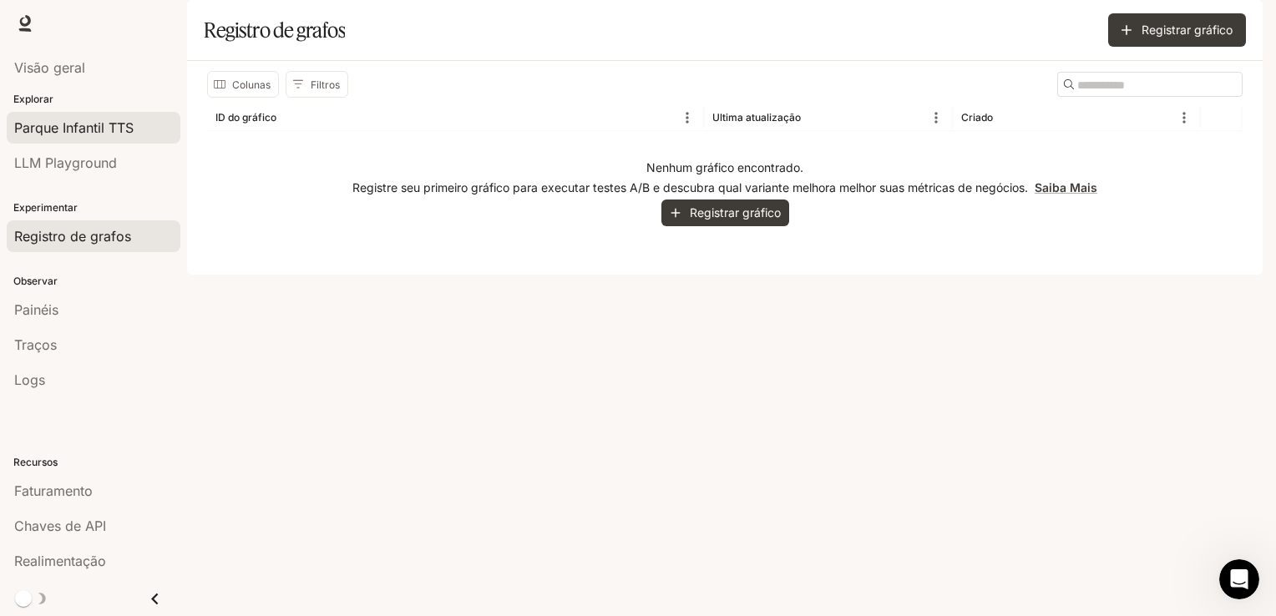
click at [86, 135] on span "Parque Infantil TTS" at bounding box center [73, 128] width 119 height 20
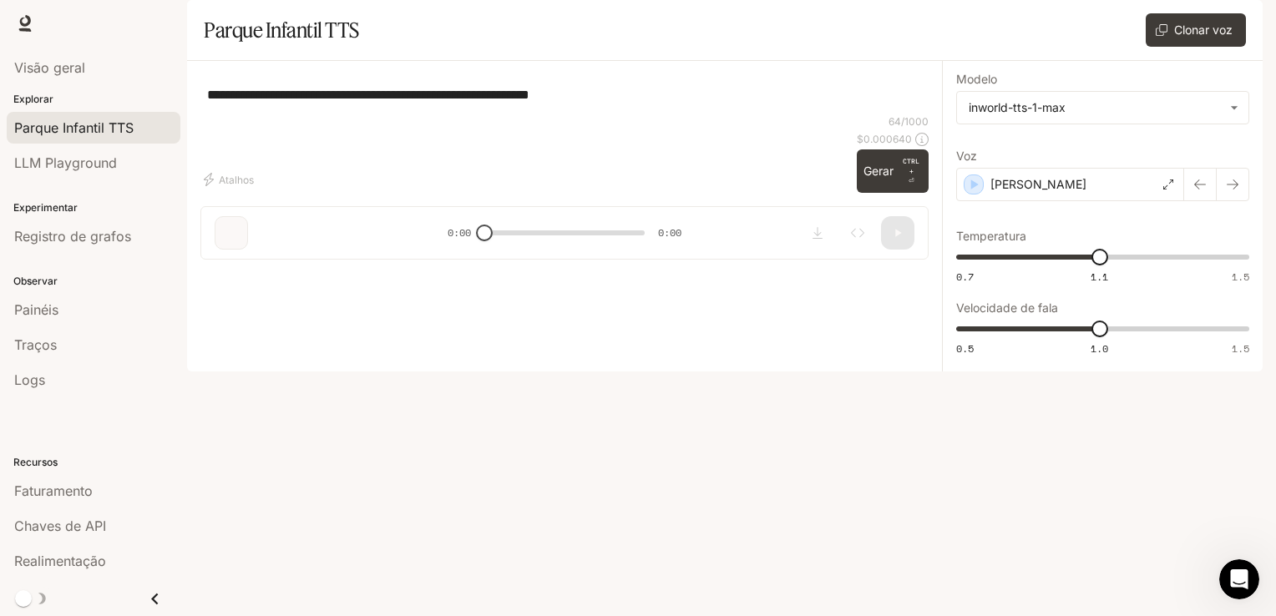
type textarea "**********"
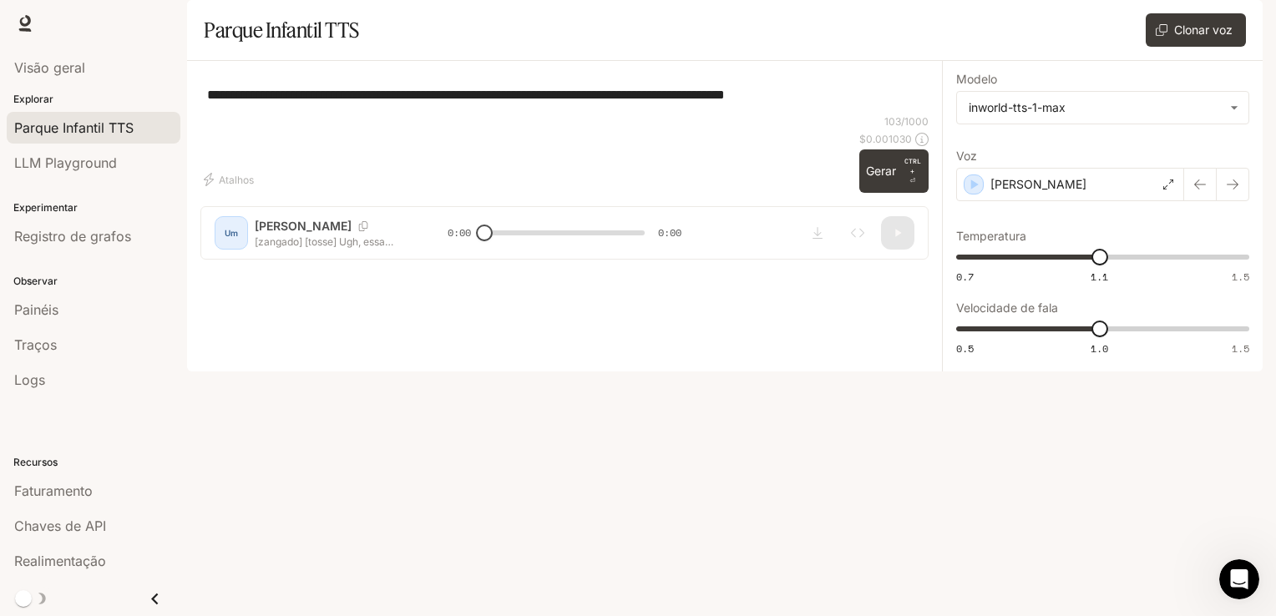
click at [85, 89] on div "Explorar Parque Infantil TTS LLM Playground" at bounding box center [93, 136] width 187 height 95
click at [97, 68] on div "Visão geral" at bounding box center [93, 68] width 159 height 20
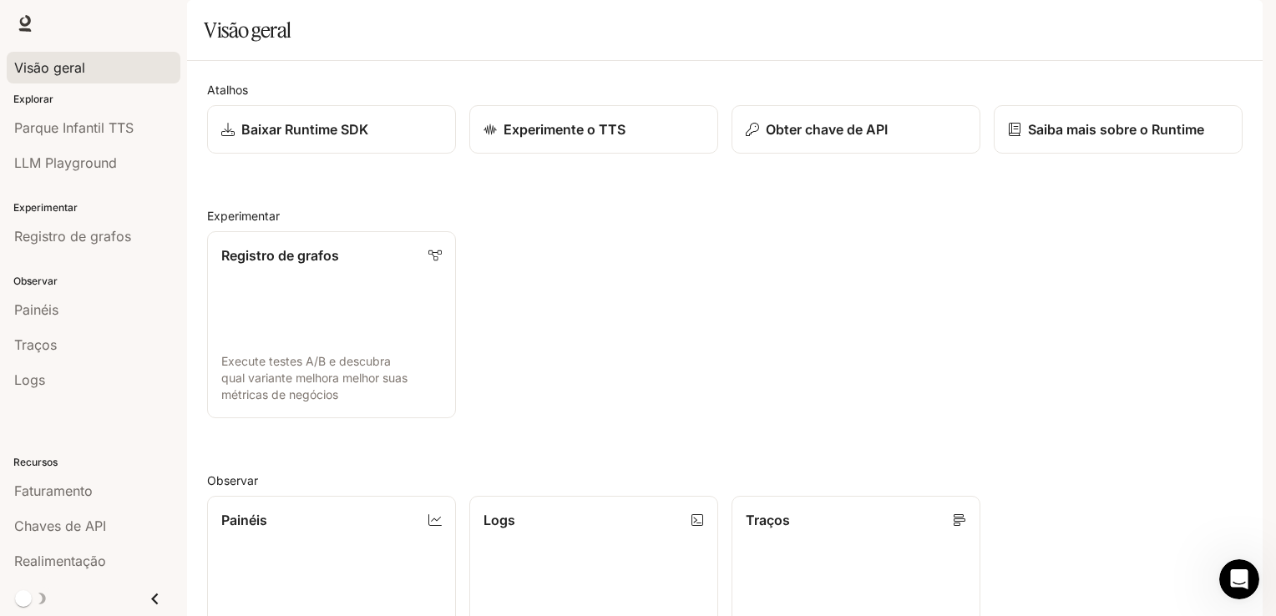
scroll to position [403, 0]
